Goal: Find specific page/section: Find specific page/section

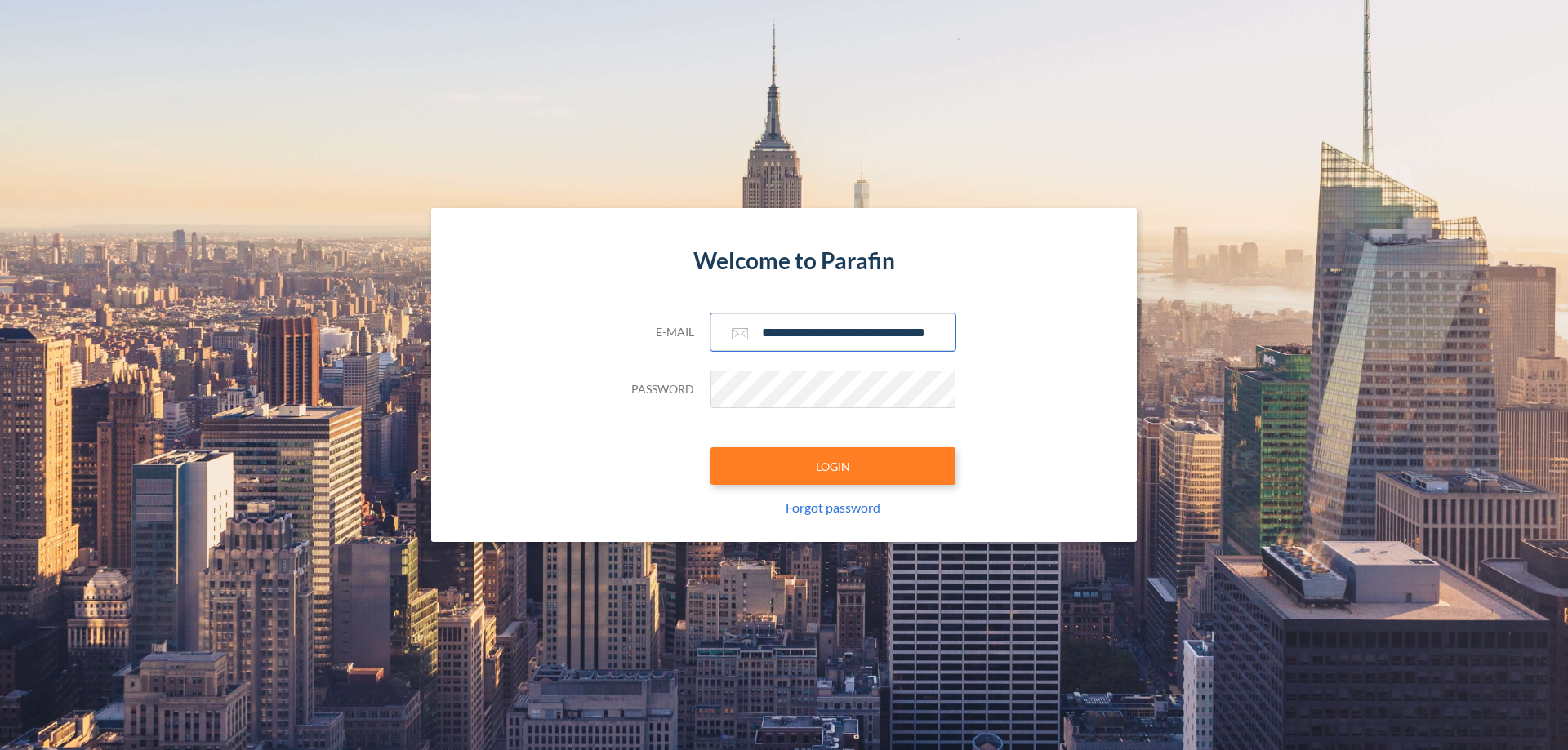
type input "**********"
click at [833, 466] on button "LOGIN" at bounding box center [832, 465] width 245 height 37
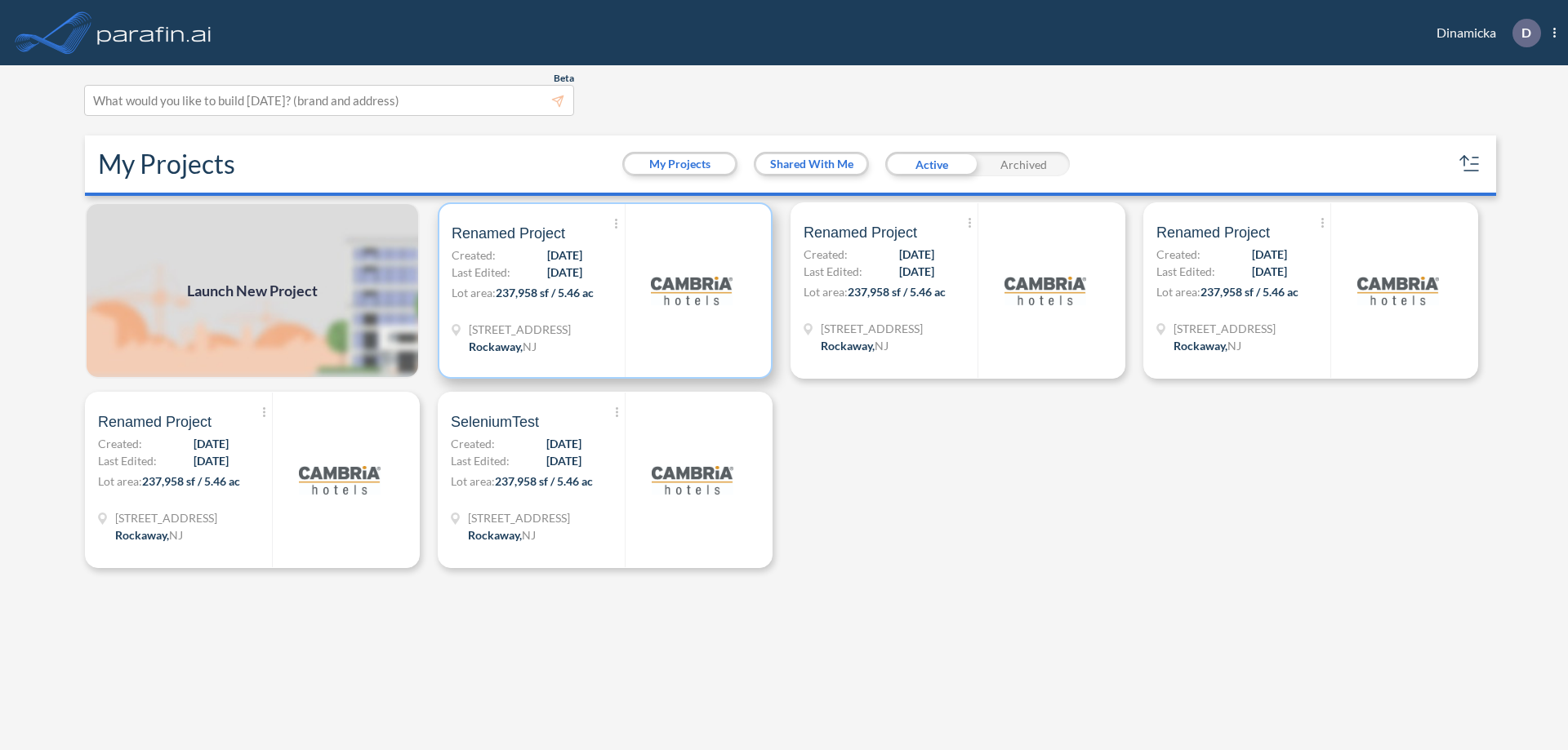
scroll to position [4, 0]
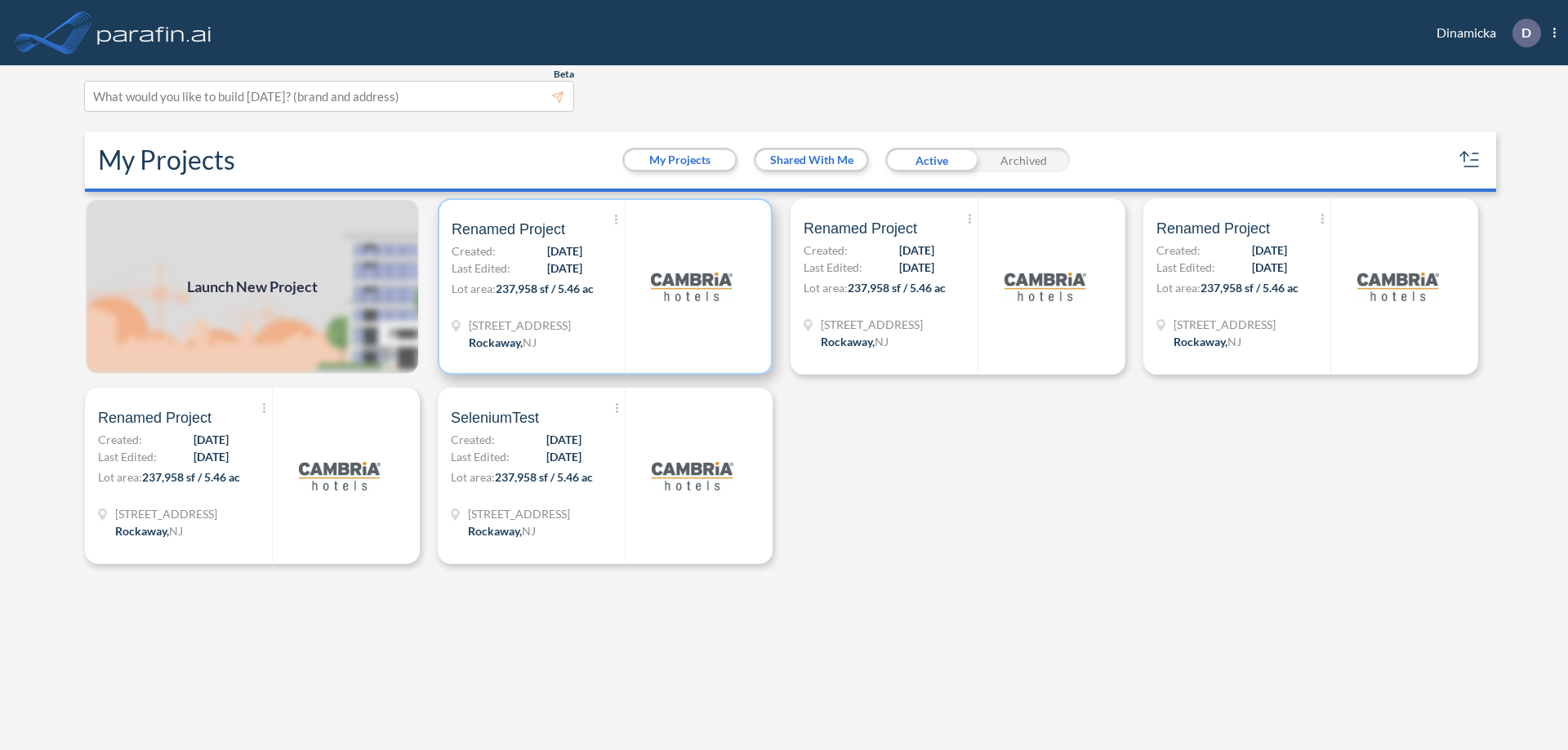
click at [605, 286] on p "Lot area: 237,958 sf / 5.46 ac" at bounding box center [538, 292] width 173 height 24
